Goal: Task Accomplishment & Management: Use online tool/utility

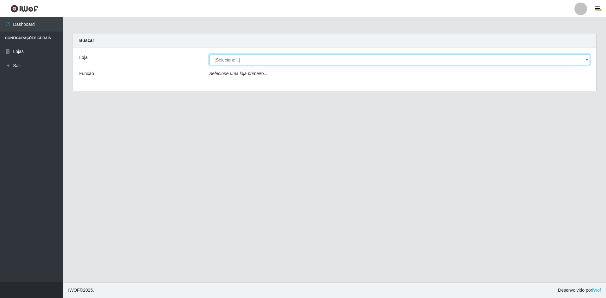
click at [588, 59] on select "[Selecione...] [GEOGRAPHIC_DATA] - [GEOGRAPHIC_DATA]" at bounding box center [399, 59] width 381 height 11
select select "528"
click at [209, 54] on select "[Selecione...] [GEOGRAPHIC_DATA] - [GEOGRAPHIC_DATA]" at bounding box center [399, 59] width 381 height 11
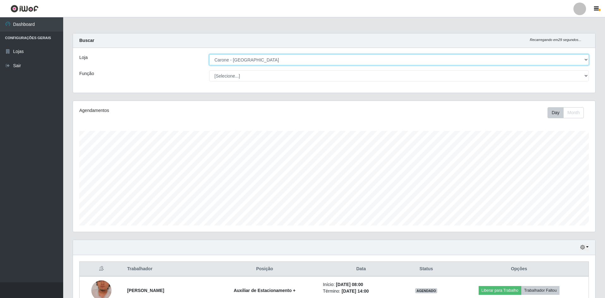
scroll to position [131, 522]
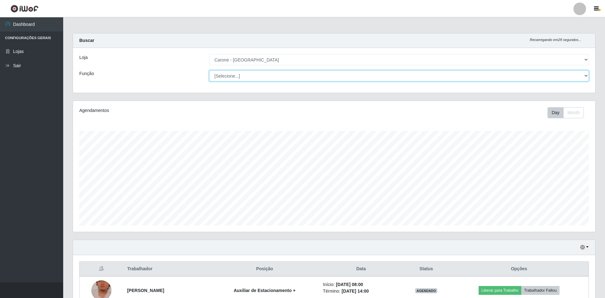
click at [585, 78] on select "[Selecione...] Auxiliar de Depósito Auxiliar de Depósito + Auxiliar de Depósito…" at bounding box center [399, 75] width 380 height 11
click at [209, 70] on select "[Selecione...] Auxiliar de Depósito Auxiliar de Depósito + Auxiliar de Depósito…" at bounding box center [399, 75] width 380 height 11
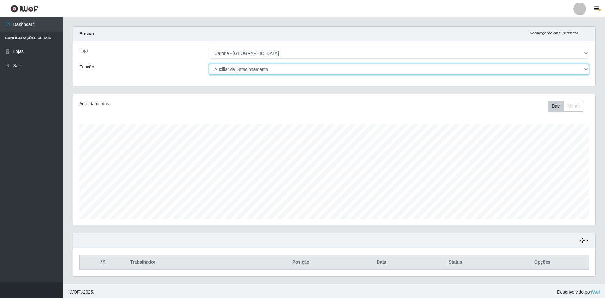
scroll to position [9, 0]
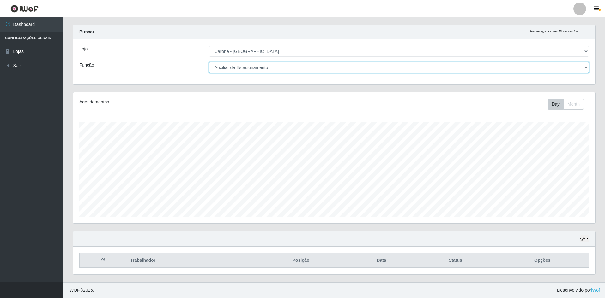
click at [585, 66] on select "[Selecione...] Auxiliar de Depósito Auxiliar de Depósito + Auxiliar de Depósito…" at bounding box center [399, 67] width 380 height 11
select select "104"
click at [209, 62] on select "[Selecione...] Auxiliar de Depósito Auxiliar de Depósito + Auxiliar de Depósito…" at bounding box center [399, 67] width 380 height 11
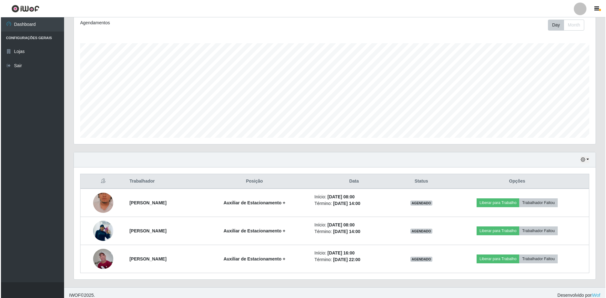
scroll to position [93, 0]
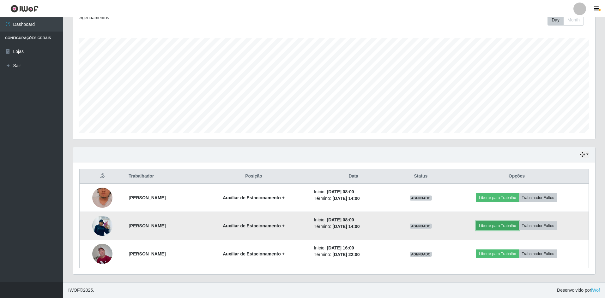
click at [506, 226] on button "Liberar para Trabalho" at bounding box center [497, 226] width 43 height 9
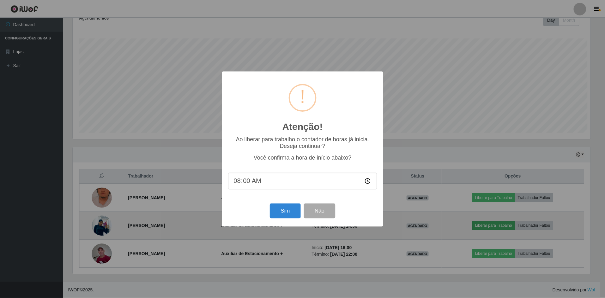
scroll to position [131, 519]
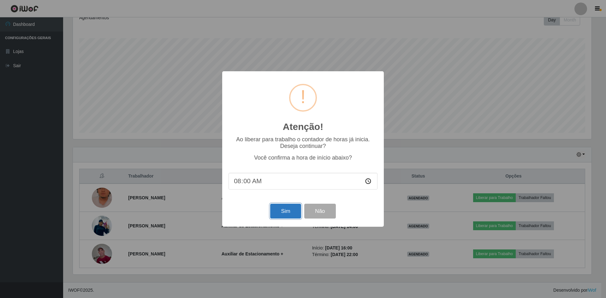
click at [280, 216] on button "Sim" at bounding box center [285, 211] width 31 height 15
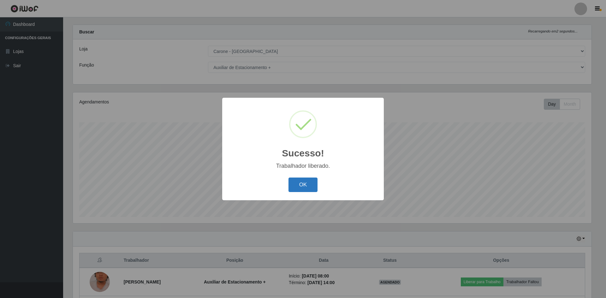
click at [306, 180] on button "OK" at bounding box center [303, 185] width 29 height 15
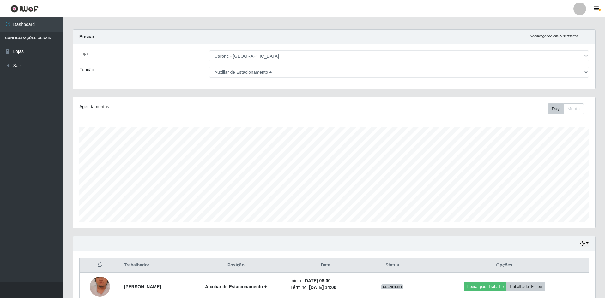
scroll to position [0, 0]
